Goal: Task Accomplishment & Management: Use online tool/utility

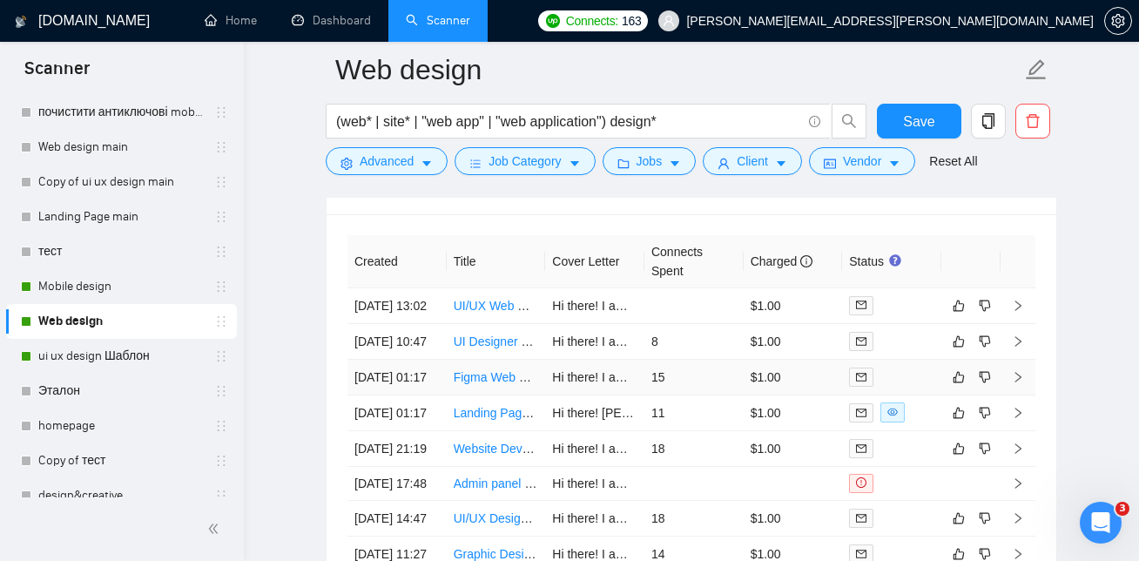
scroll to position [498, 0]
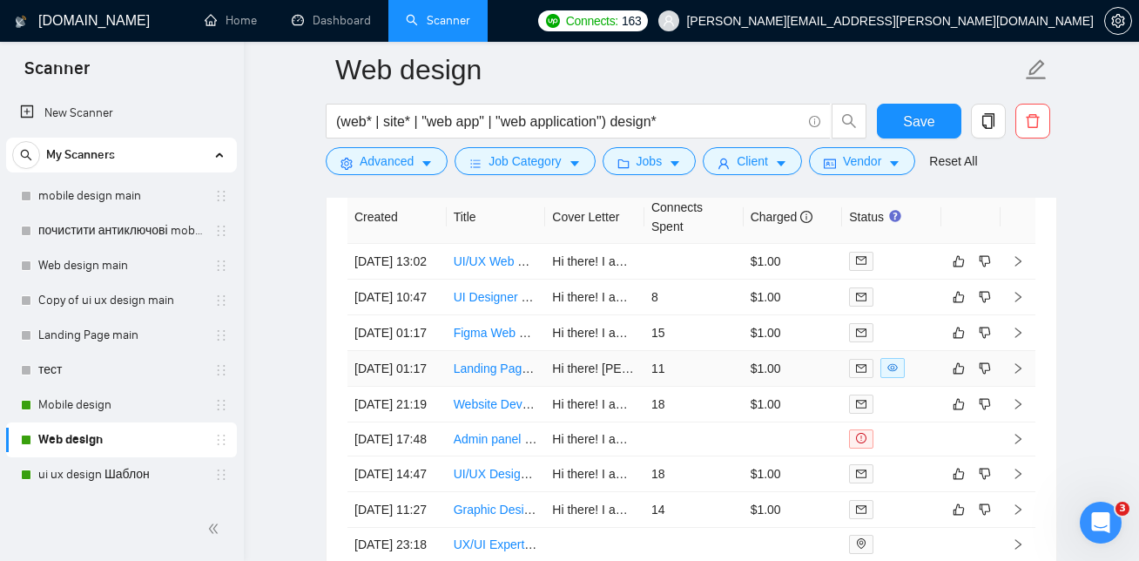
scroll to position [4322, 0]
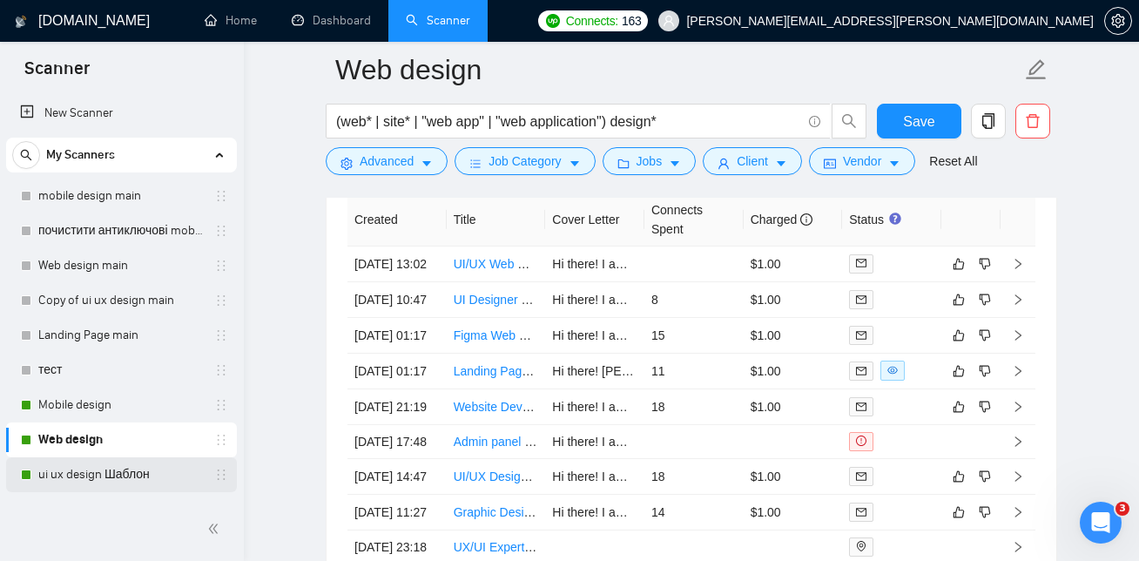
click at [74, 478] on link "ui ux design Шаблон" at bounding box center [120, 474] width 165 height 35
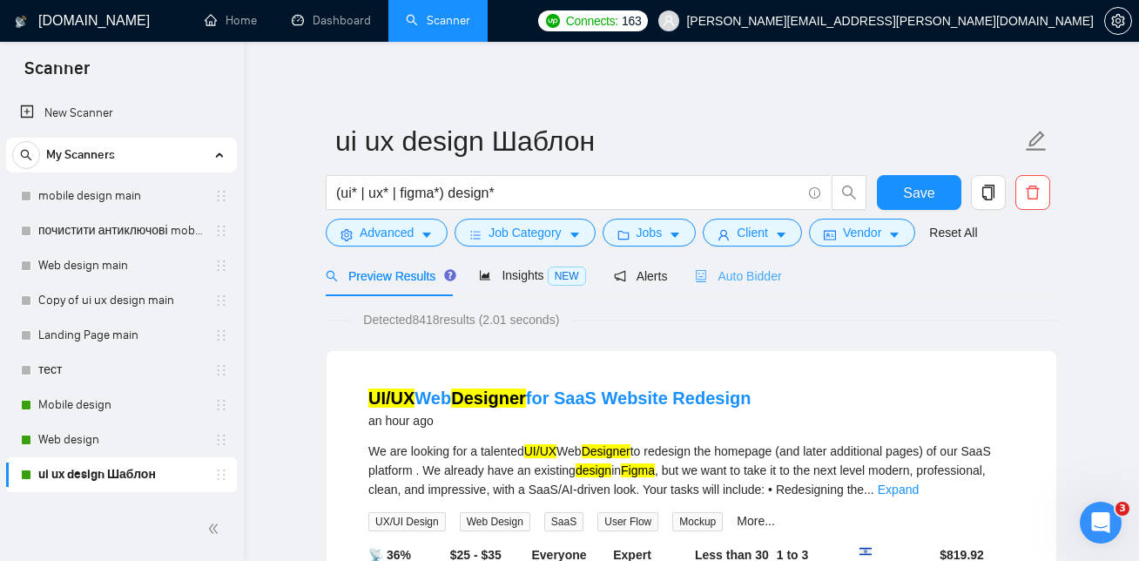
click at [749, 259] on div "Auto Bidder" at bounding box center [738, 275] width 86 height 41
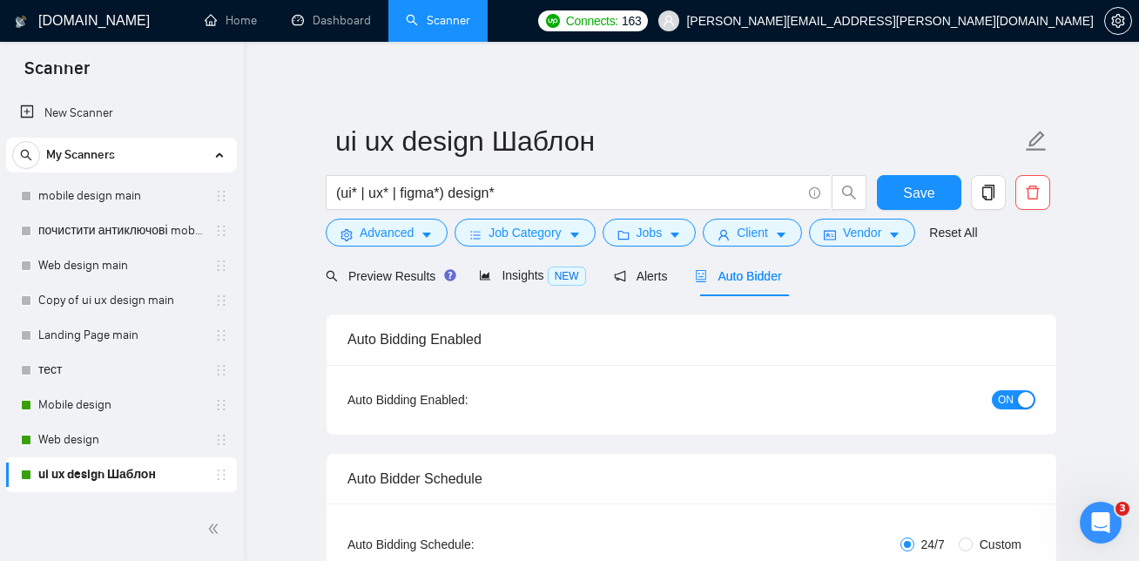
checkbox input "true"
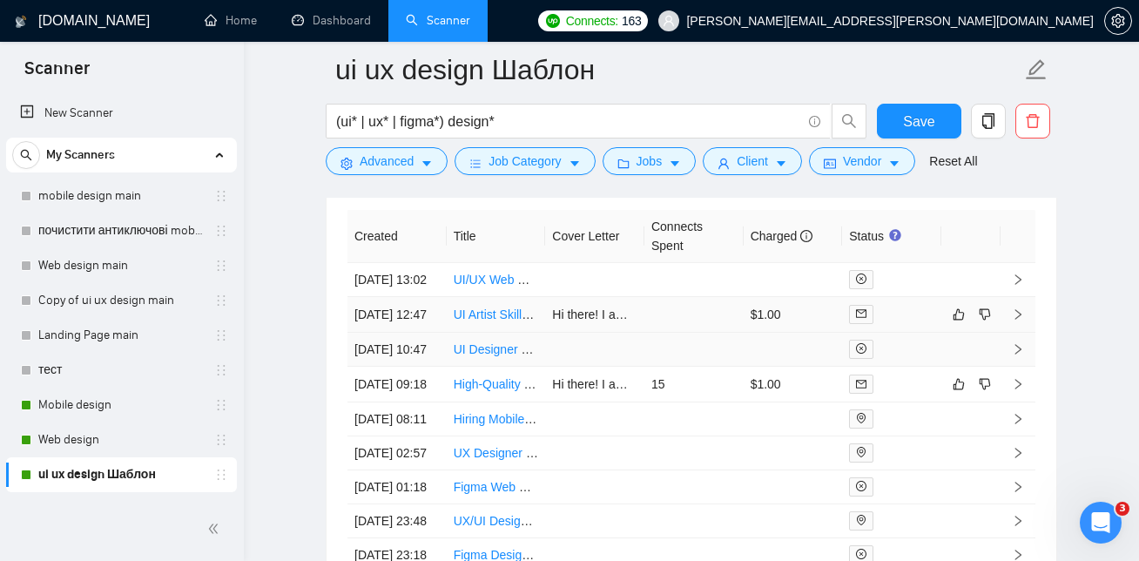
scroll to position [4563, 0]
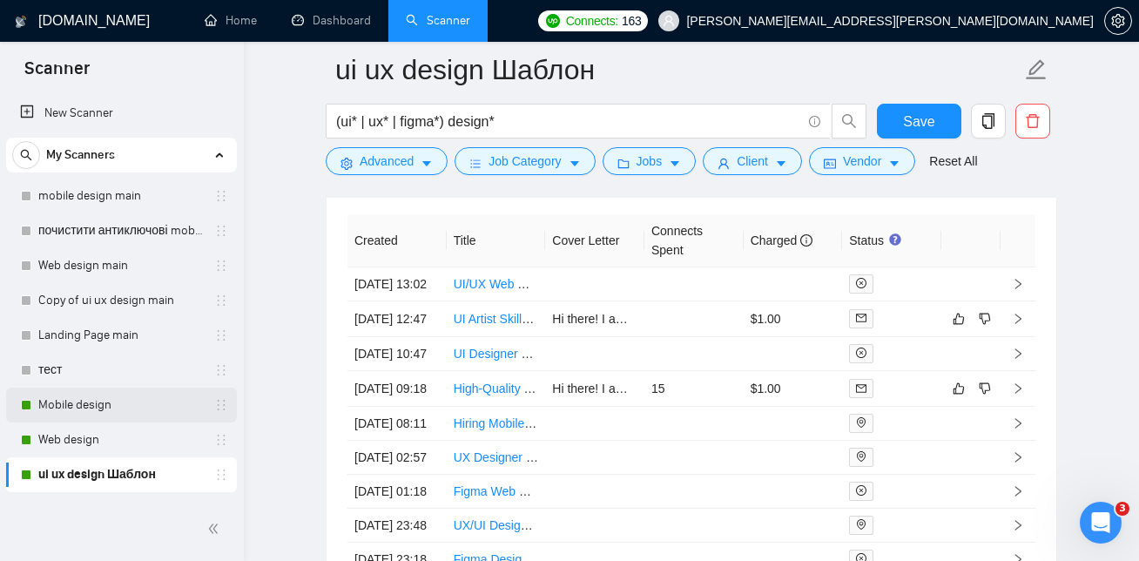
click at [127, 402] on link "Mobile design" at bounding box center [120, 404] width 165 height 35
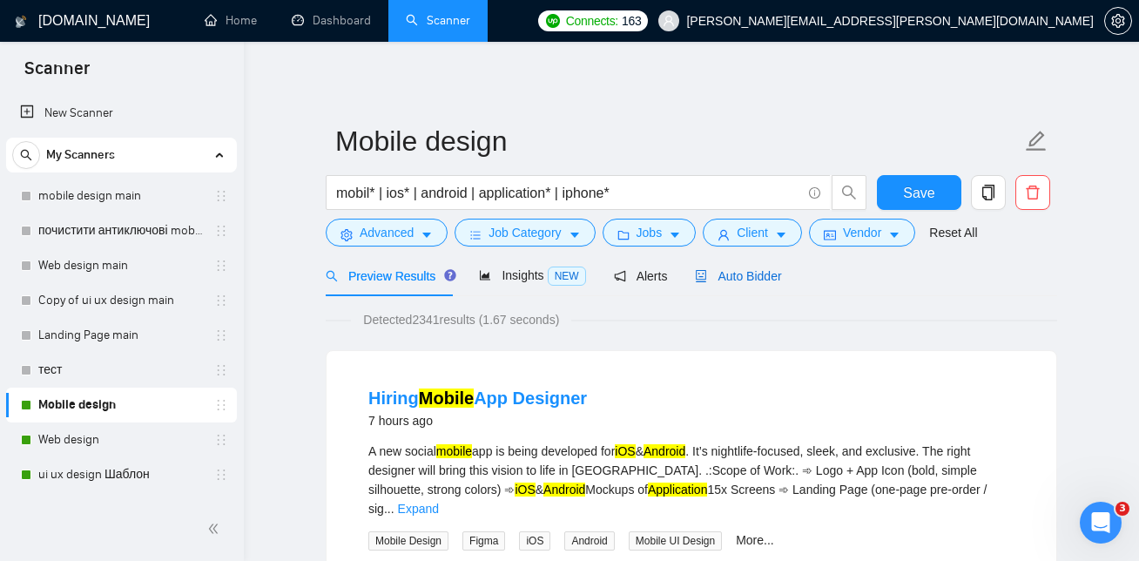
click at [750, 280] on span "Auto Bidder" at bounding box center [738, 276] width 86 height 14
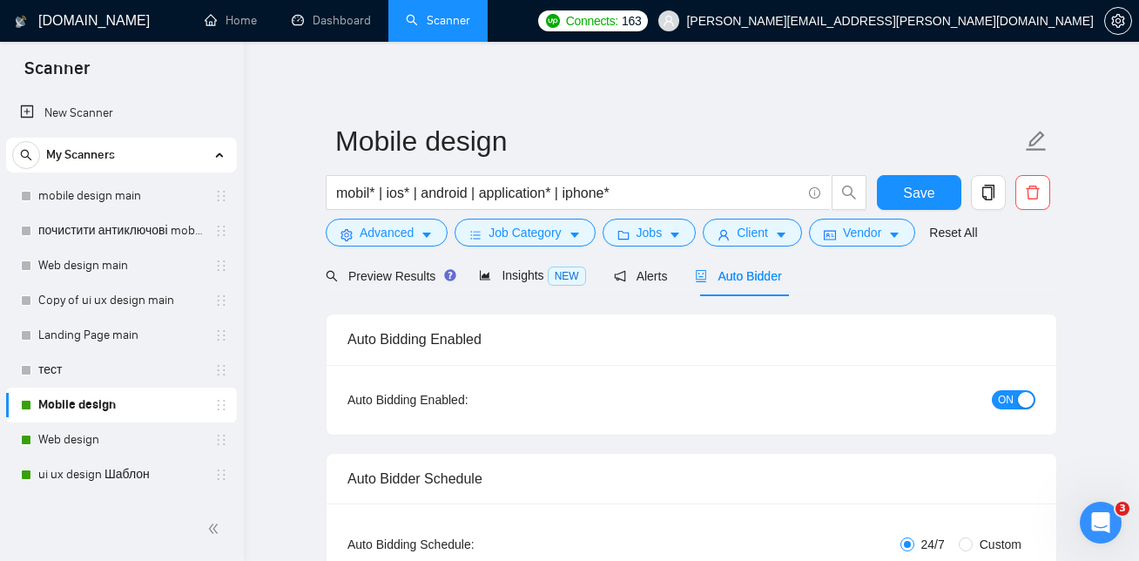
checkbox input "true"
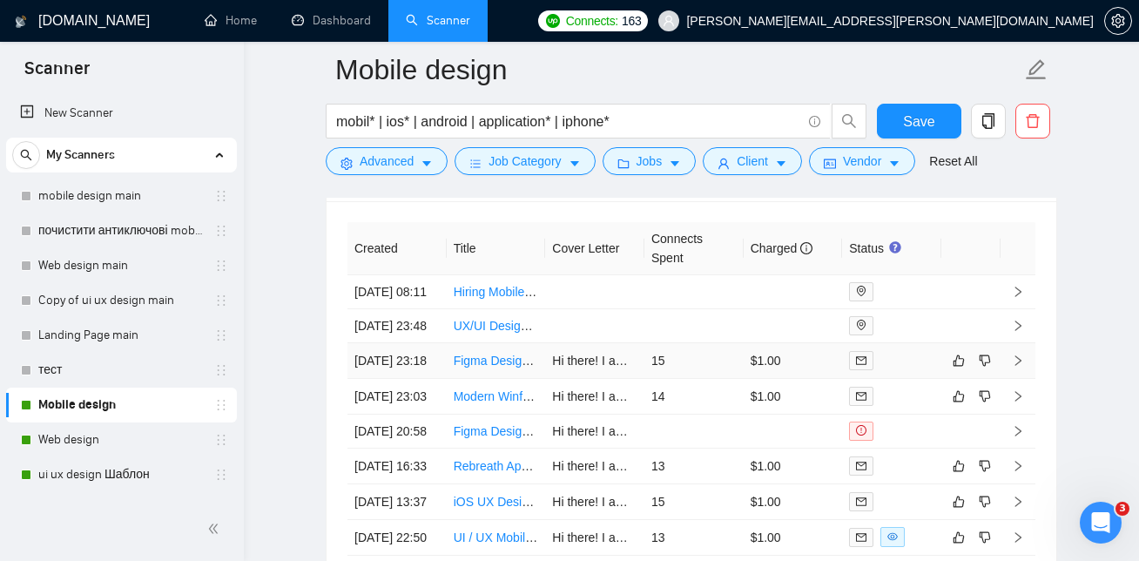
scroll to position [4526, 0]
click at [496, 292] on td "Hiring Mobile App Designer" at bounding box center [496, 294] width 99 height 34
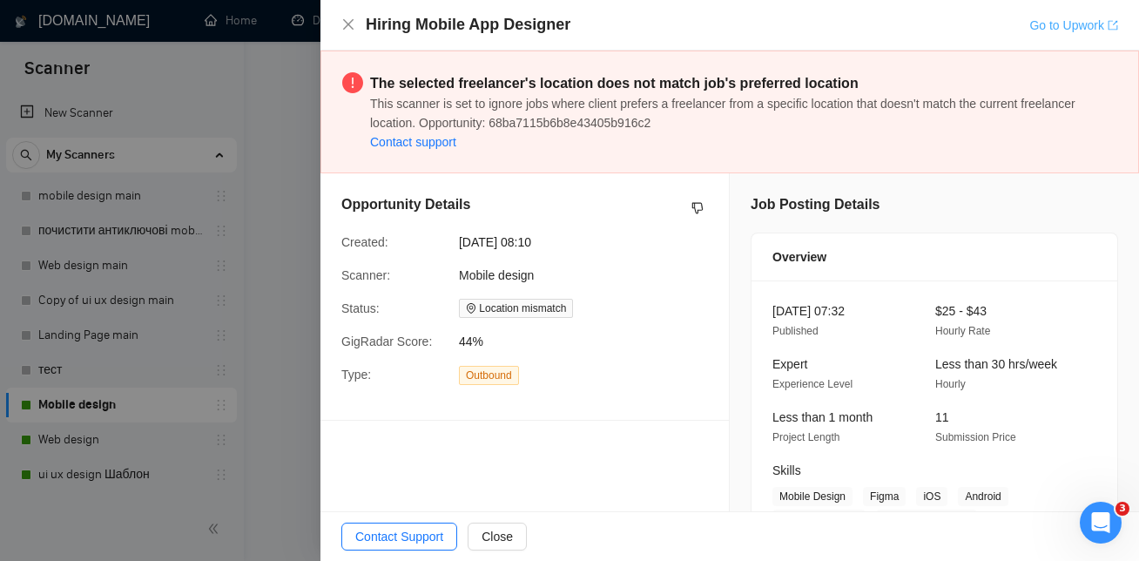
click at [1077, 23] on link "Go to Upwork" at bounding box center [1073, 25] width 89 height 14
click at [350, 27] on icon "close" at bounding box center [348, 24] width 10 height 10
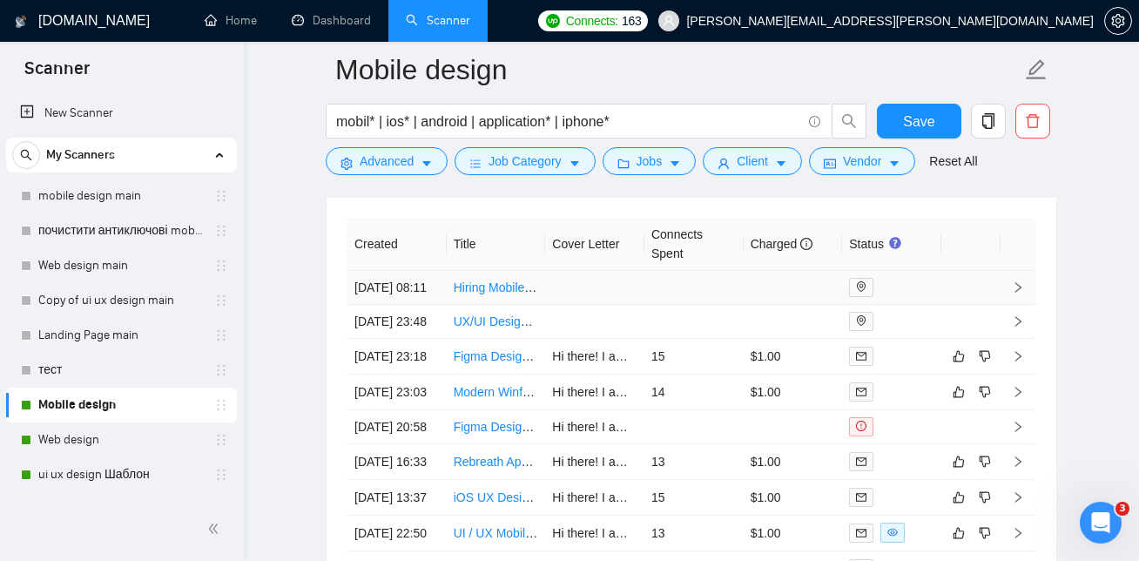
scroll to position [4536, 0]
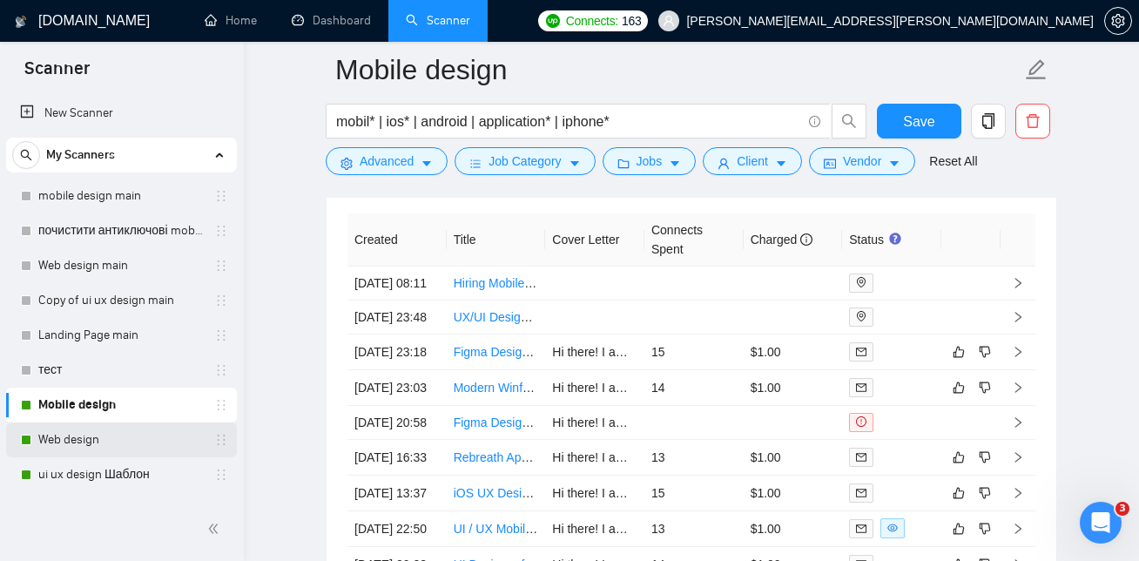
click at [139, 441] on link "Web design" at bounding box center [120, 439] width 165 height 35
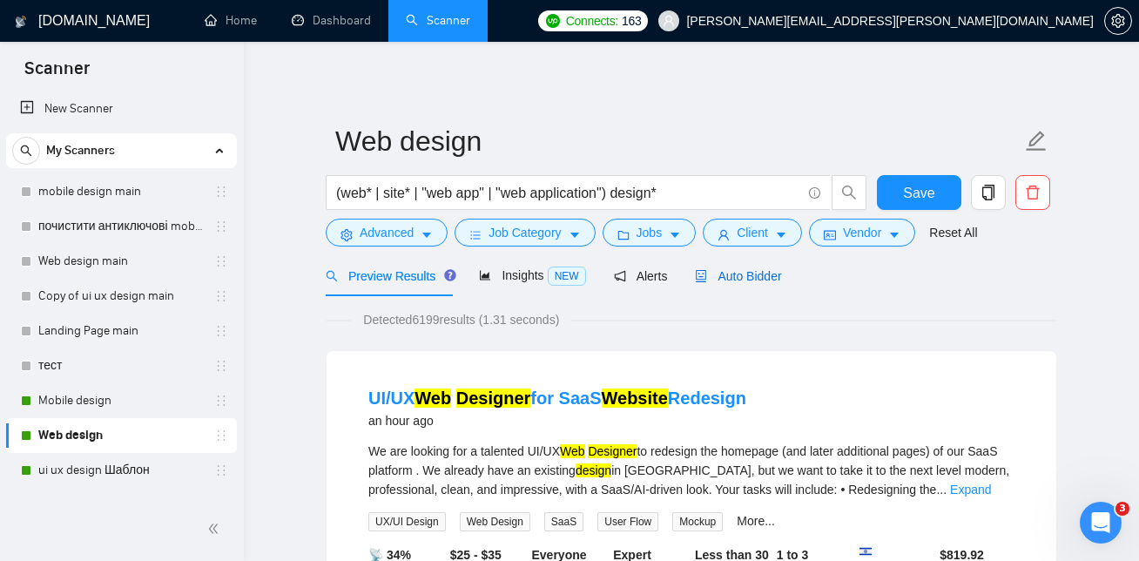
click at [771, 277] on span "Auto Bidder" at bounding box center [738, 276] width 86 height 14
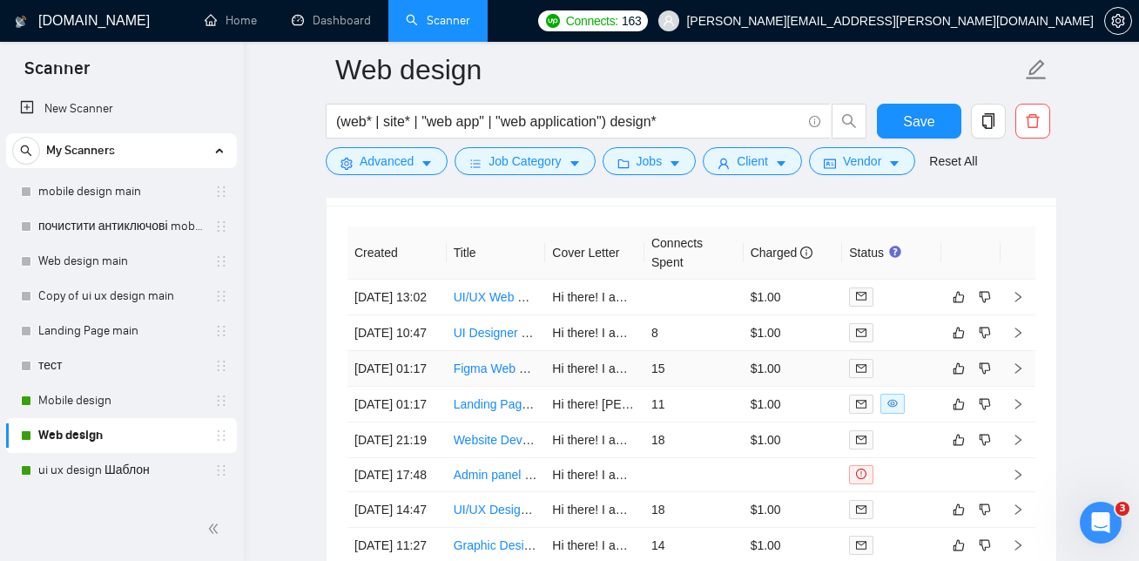
scroll to position [4287, 0]
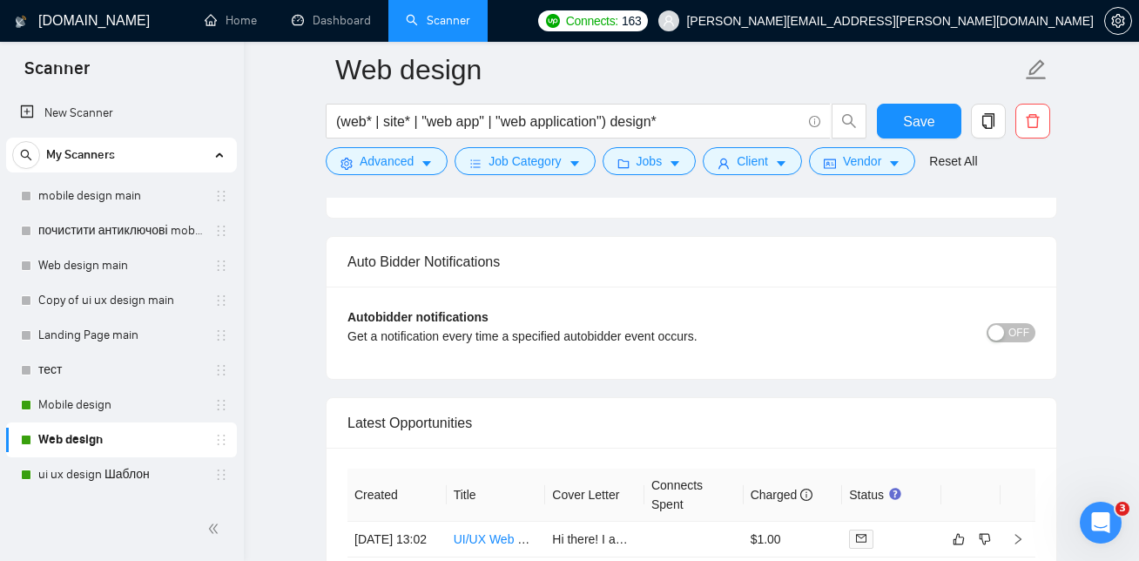
scroll to position [4287, 0]
